Goal: Information Seeking & Learning: Learn about a topic

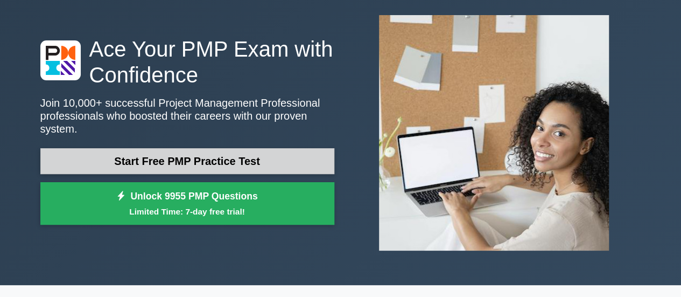
click at [253, 157] on link "Start Free PMP Practice Test" at bounding box center [187, 161] width 294 height 26
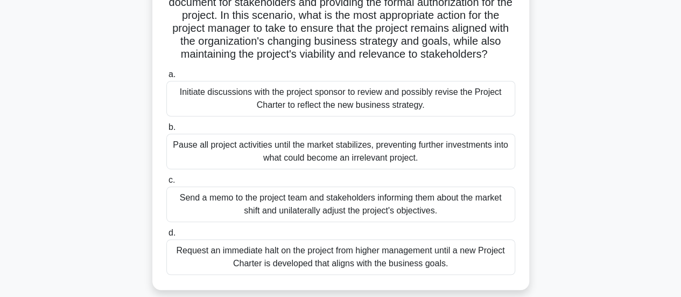
scroll to position [215, 0]
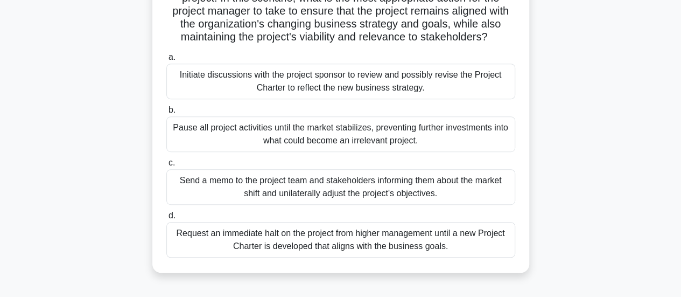
click at [402, 202] on div "Send a memo to the project team and stakeholders informing them about the marke…" at bounding box center [340, 187] width 349 height 36
click at [166, 166] on input "c. Send a memo to the project team and stakeholders informing them about the ma…" at bounding box center [166, 162] width 0 height 7
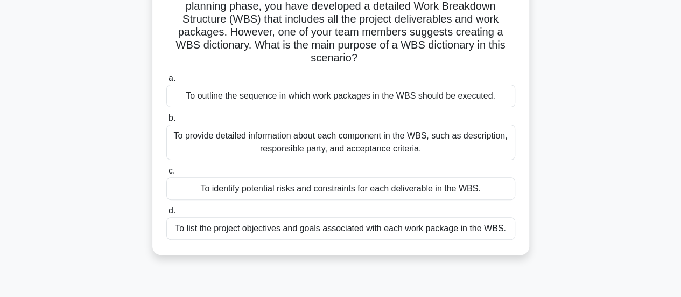
scroll to position [108, 0]
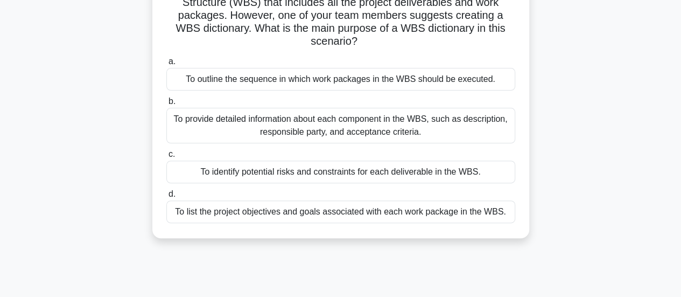
click at [430, 215] on div "To list the project objectives and goals associated with each work package in t…" at bounding box center [340, 211] width 349 height 23
click at [166, 198] on input "d. To list the project objectives and goals associated with each work package i…" at bounding box center [166, 194] width 0 height 7
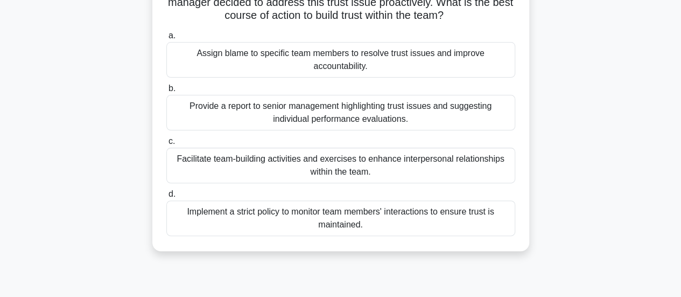
click at [392, 172] on div "Facilitate team-building activities and exercises to enhance interpersonal rela…" at bounding box center [340, 166] width 349 height 36
click at [166, 145] on input "c. Facilitate team-building activities and exercises to enhance interpersonal r…" at bounding box center [166, 141] width 0 height 7
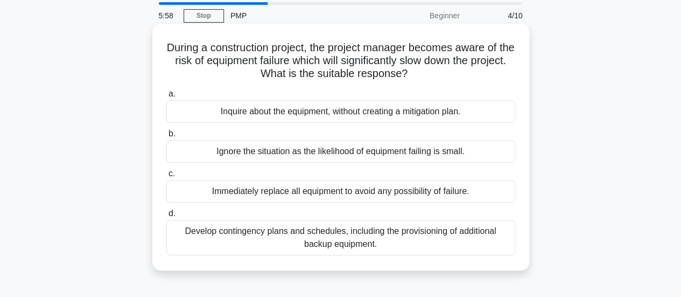
scroll to position [54, 0]
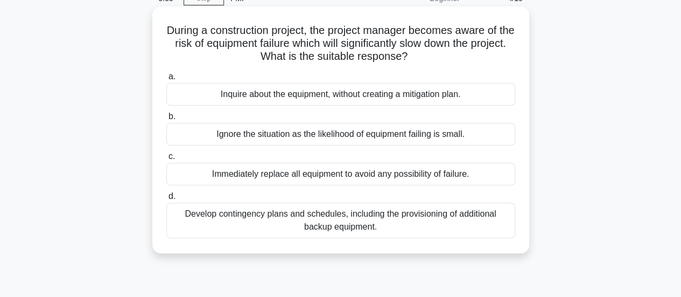
click at [450, 223] on div "Develop contingency plans and schedules, including the provisioning of addition…" at bounding box center [340, 220] width 349 height 36
click at [166, 200] on input "d. Develop contingency plans and schedules, including the provisioning of addit…" at bounding box center [166, 196] width 0 height 7
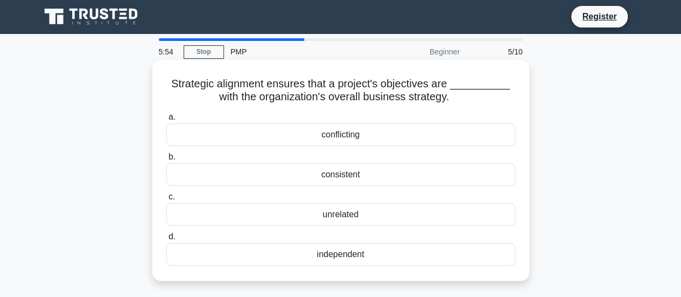
scroll to position [0, 0]
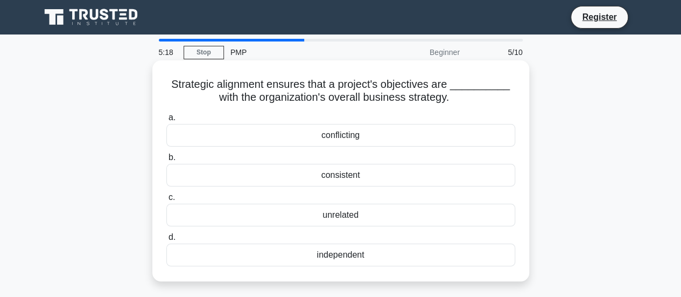
click at [390, 173] on div "consistent" at bounding box center [340, 175] width 349 height 23
click at [166, 161] on input "b. consistent" at bounding box center [166, 157] width 0 height 7
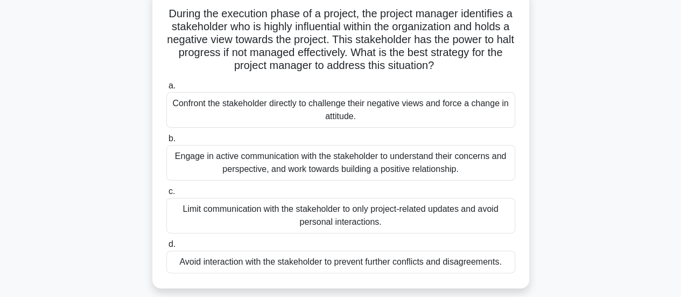
scroll to position [54, 0]
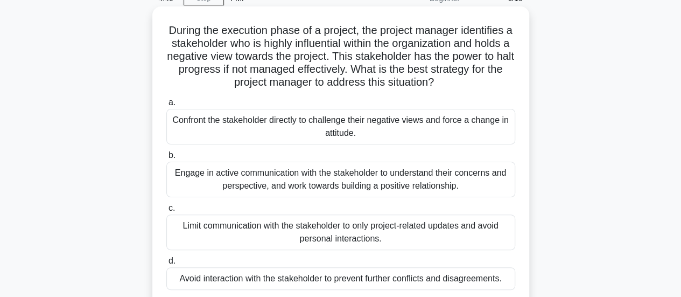
click at [279, 181] on div "Engage in active communication with the stakeholder to understand their concern…" at bounding box center [340, 179] width 349 height 36
click at [166, 159] on input "b. Engage in active communication with the stakeholder to understand their conc…" at bounding box center [166, 155] width 0 height 7
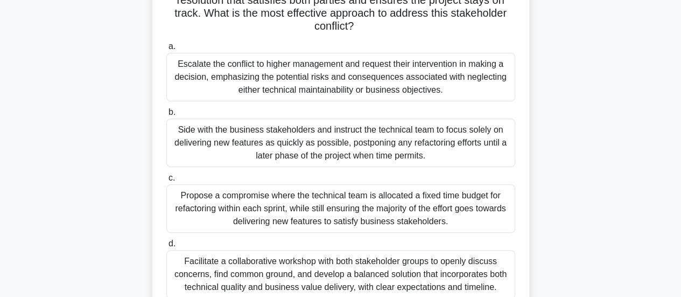
scroll to position [215, 0]
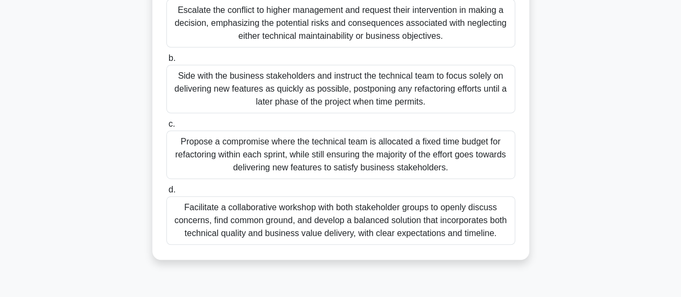
click at [413, 225] on div "Facilitate a collaborative workshop with both stakeholder groups to openly disc…" at bounding box center [340, 220] width 349 height 48
click at [166, 193] on input "d. Facilitate a collaborative workshop with both stakeholder groups to openly d…" at bounding box center [166, 189] width 0 height 7
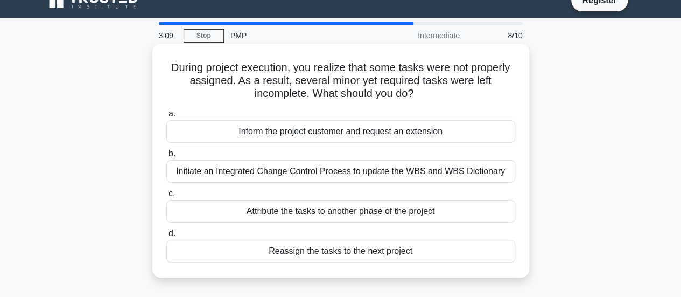
scroll to position [0, 0]
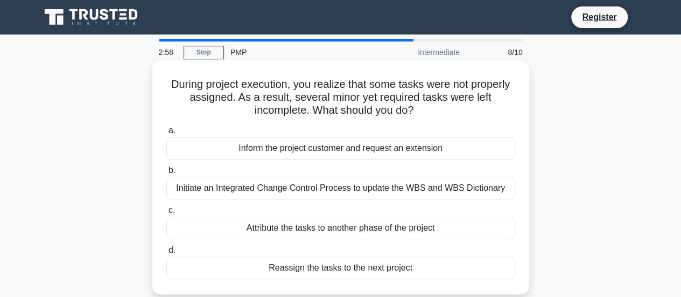
click at [469, 182] on div "Initiate an Integrated Change Control Process to update the WBS and WBS Diction…" at bounding box center [340, 188] width 349 height 23
click at [166, 174] on input "b. Initiate an Integrated Change Control Process to update the WBS and WBS Dict…" at bounding box center [166, 170] width 0 height 7
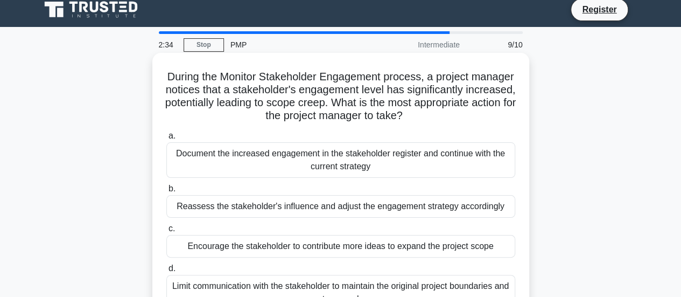
scroll to position [54, 0]
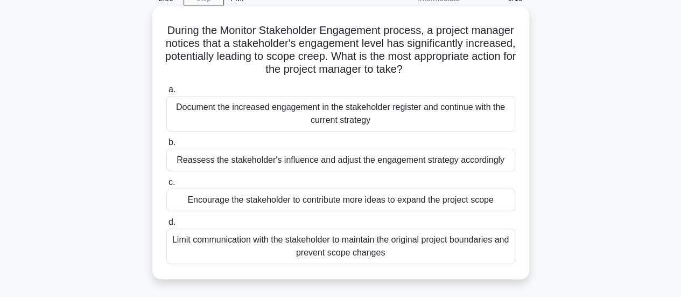
click at [385, 200] on div "Encourage the stakeholder to contribute more ideas to expand the project scope" at bounding box center [340, 199] width 349 height 23
click at [166, 186] on input "c. Encourage the stakeholder to contribute more ideas to expand the project sco…" at bounding box center [166, 182] width 0 height 7
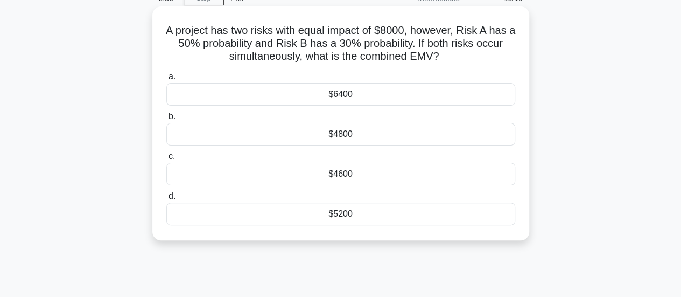
click at [386, 95] on div "$6400" at bounding box center [340, 94] width 349 height 23
click at [166, 80] on input "a. $6400" at bounding box center [166, 76] width 0 height 7
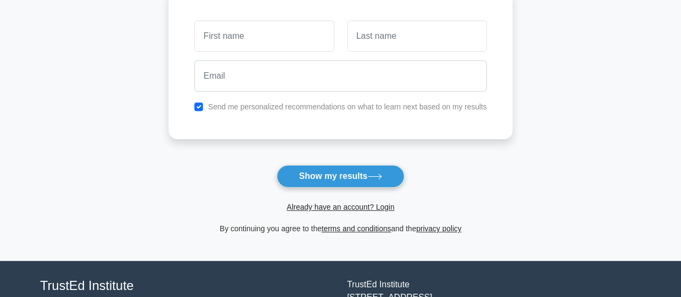
scroll to position [108, 0]
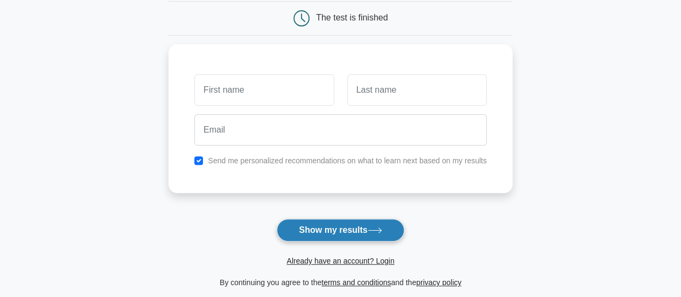
drag, startPoint x: 514, startPoint y: 144, endPoint x: 388, endPoint y: 233, distance: 154.4
click at [403, 231] on form "Wait, there is more! Continue to see your result The test is finished and the" at bounding box center [340, 121] width 344 height 336
click at [387, 233] on button "Show my results" at bounding box center [340, 230] width 127 height 23
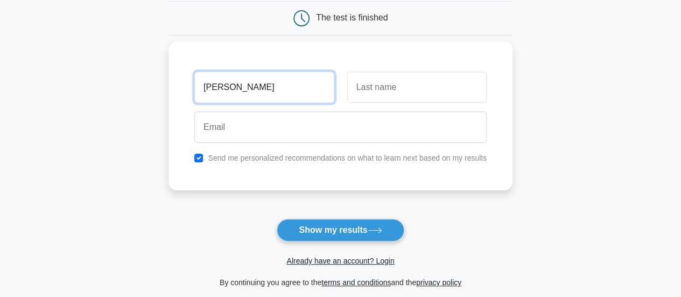
type input "Mayur"
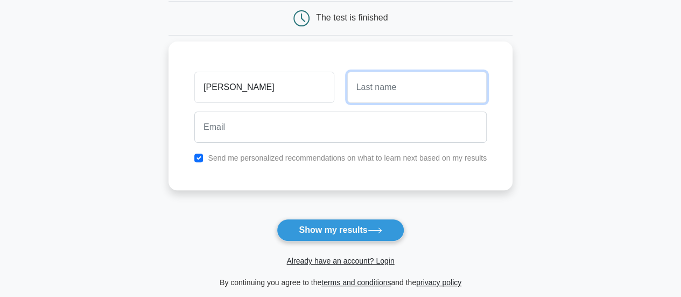
click at [397, 85] on input "text" at bounding box center [416, 87] width 139 height 31
type input "patidar"
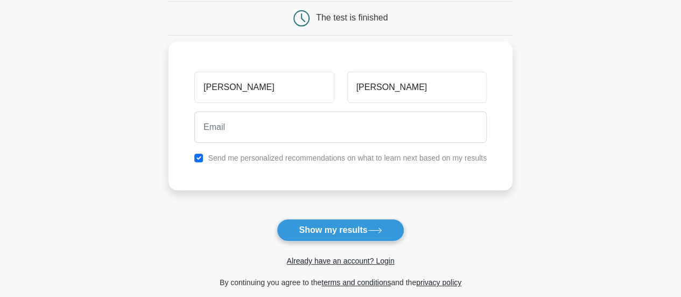
click at [317, 154] on label "Send me personalized recommendations on what to learn next based on my results" at bounding box center [347, 157] width 279 height 9
click at [201, 155] on input "checkbox" at bounding box center [198, 157] width 9 height 9
checkbox input "false"
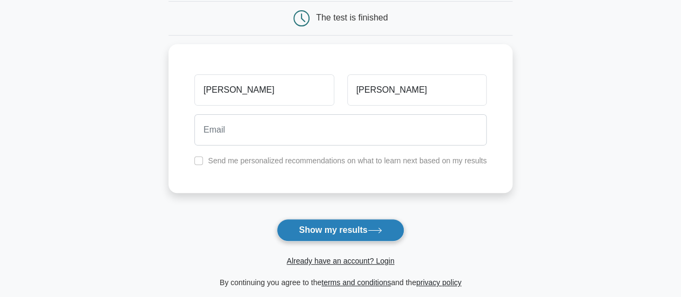
click at [347, 226] on button "Show my results" at bounding box center [340, 230] width 127 height 23
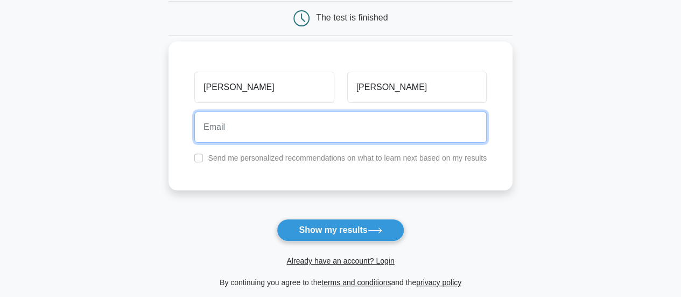
click at [228, 129] on input "email" at bounding box center [340, 126] width 292 height 31
type input "MAYURPATIDAR549@GMAIL.COM"
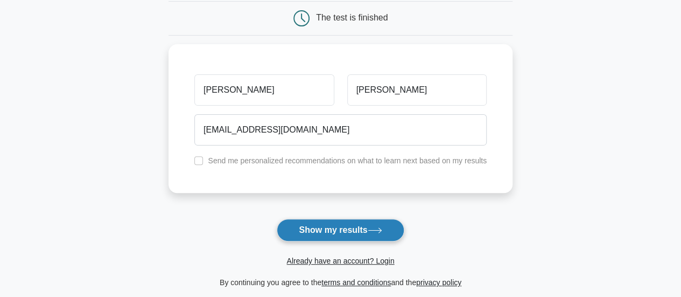
click at [361, 224] on button "Show my results" at bounding box center [340, 230] width 127 height 23
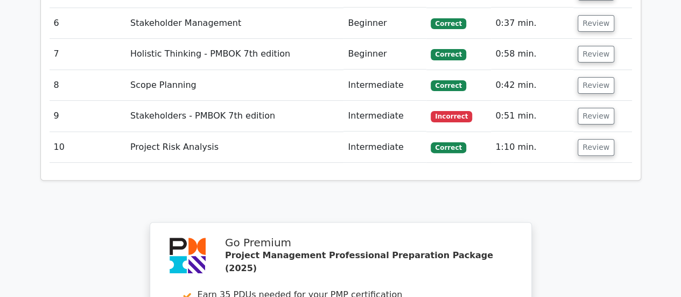
scroll to position [1830, 0]
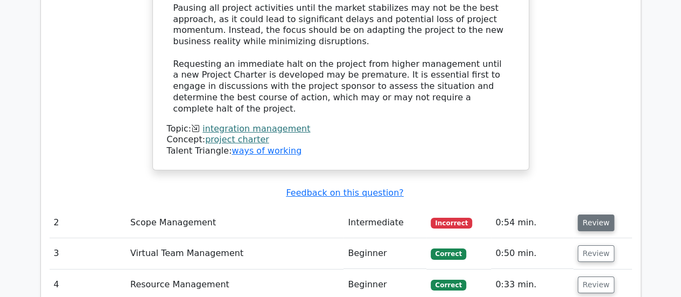
click at [578, 214] on button "Review" at bounding box center [596, 222] width 37 height 17
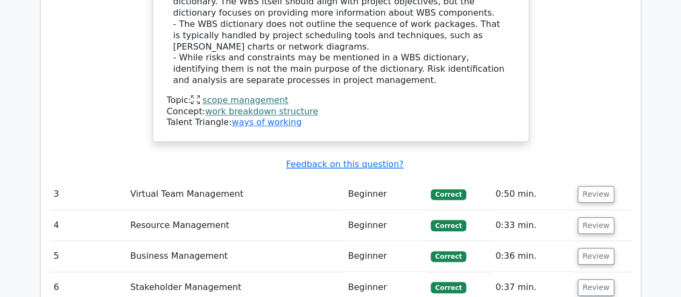
scroll to position [2530, 0]
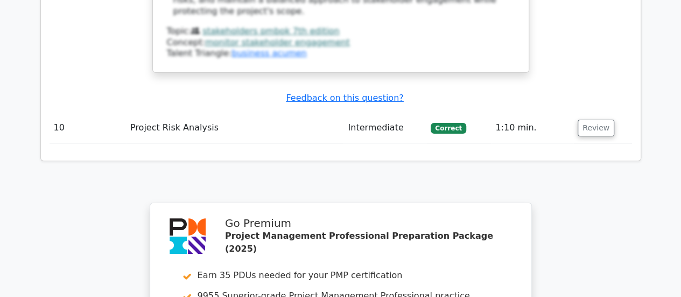
scroll to position [4190, 0]
